Goal: Find specific page/section: Find specific page/section

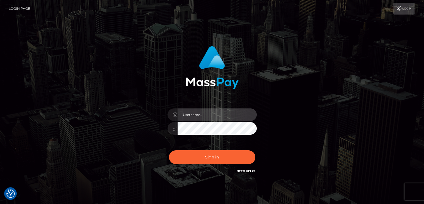
type input "Edward"
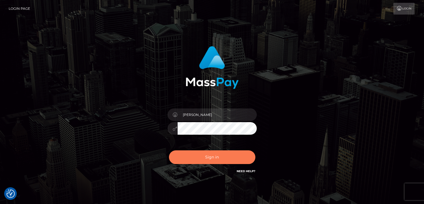
click at [227, 159] on button "Sign in" at bounding box center [212, 157] width 86 height 14
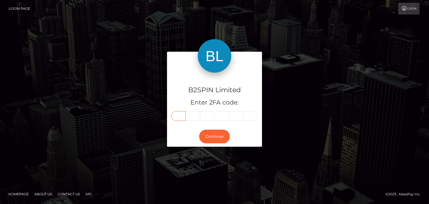
click at [172, 114] on input "text" at bounding box center [178, 115] width 15 height 9
paste input "3"
type input "3"
type input "0"
type input "1"
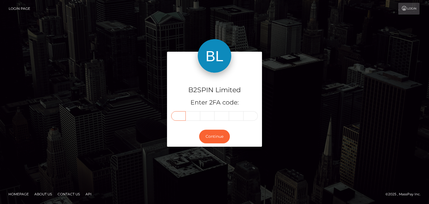
type input "0"
type input "9"
type input "2"
click at [209, 135] on button "Continue" at bounding box center [214, 136] width 31 height 14
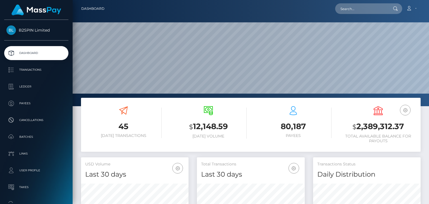
scroll to position [99, 107]
click at [353, 10] on input "text" at bounding box center [361, 8] width 52 height 11
paste input "f3a05b02-2b26-47cd-822c-073fce584af9"
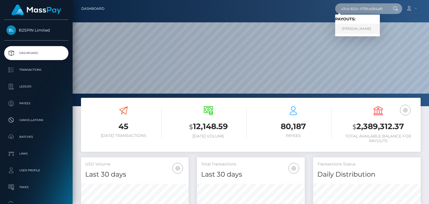
type input "f3a05b02-2b26-47cd-822c-073fce584af9"
click at [357, 26] on link "ZACHARIAH OWEN MCKEAN" at bounding box center [357, 29] width 45 height 10
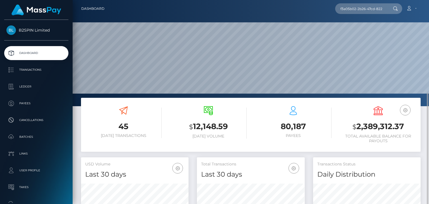
scroll to position [101, 0]
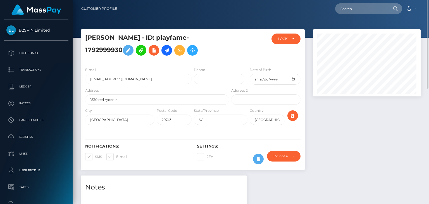
click at [103, 37] on h5 "ZACHARIAH OWEN MCKEAN - ID: playfame-1792999930" at bounding box center [155, 45] width 141 height 25
click at [150, 35] on h5 "ZACHARIAH OWEN MCKEAN - ID: playfame-1792999930" at bounding box center [155, 45] width 141 height 25
copy h5 "ZACHARIAH OWEN MCKEAN"
click at [143, 84] on input "redneckromeo18@gmail.com" at bounding box center [138, 79] width 106 height 10
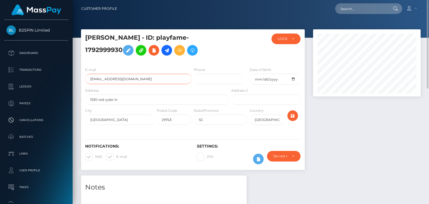
click at [143, 84] on input "redneckromeo18@gmail.com" at bounding box center [138, 79] width 106 height 10
click at [270, 85] on input "1988-07-01" at bounding box center [274, 79] width 50 height 11
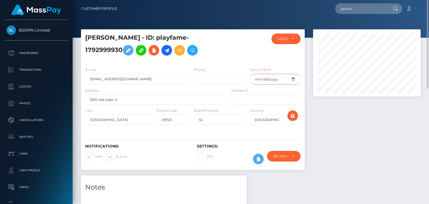
drag, startPoint x: 257, startPoint y: 95, endPoint x: 271, endPoint y: 96, distance: 14.3
click at [271, 85] on input "1988-07-01" at bounding box center [274, 79] width 50 height 11
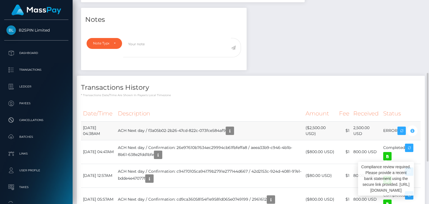
scroll to position [67, 107]
